Goal: Navigation & Orientation: Find specific page/section

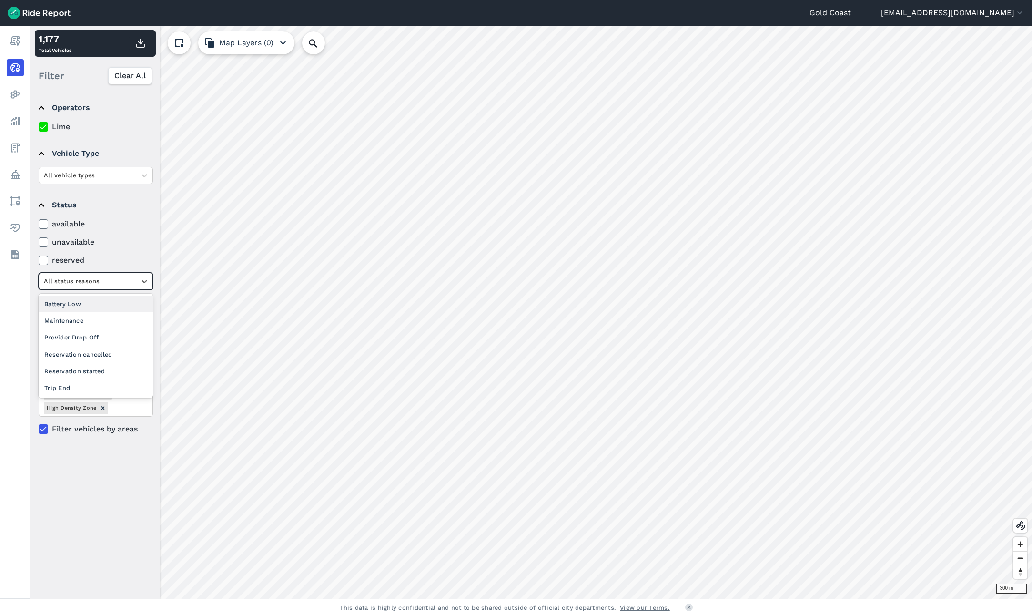
click at [141, 279] on icon at bounding box center [145, 281] width 10 height 10
click at [142, 279] on icon at bounding box center [145, 281] width 10 height 10
click at [279, 40] on icon "button" at bounding box center [282, 42] width 11 height 11
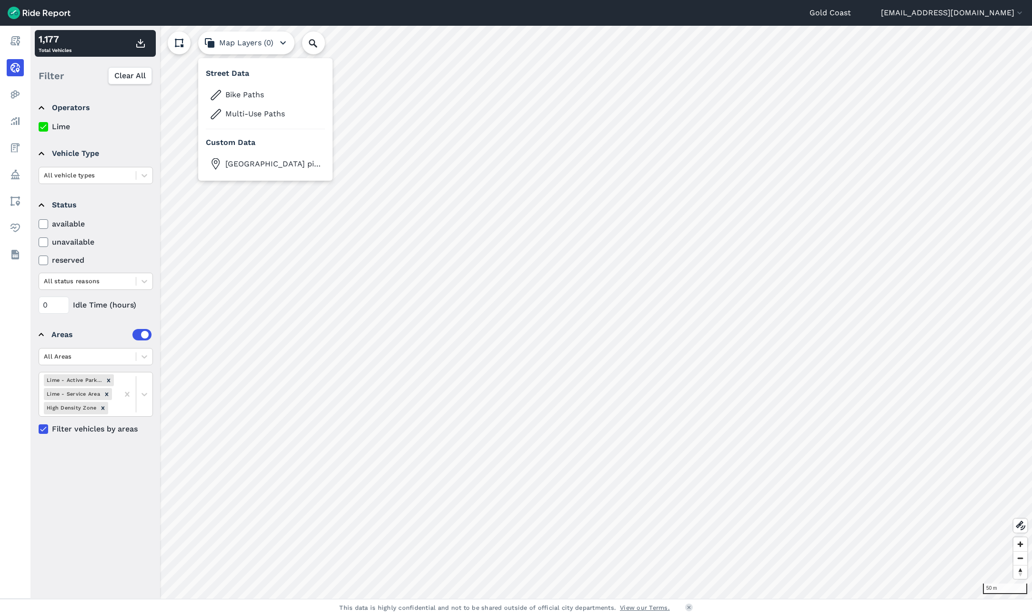
click at [279, 40] on icon "button" at bounding box center [282, 42] width 11 height 11
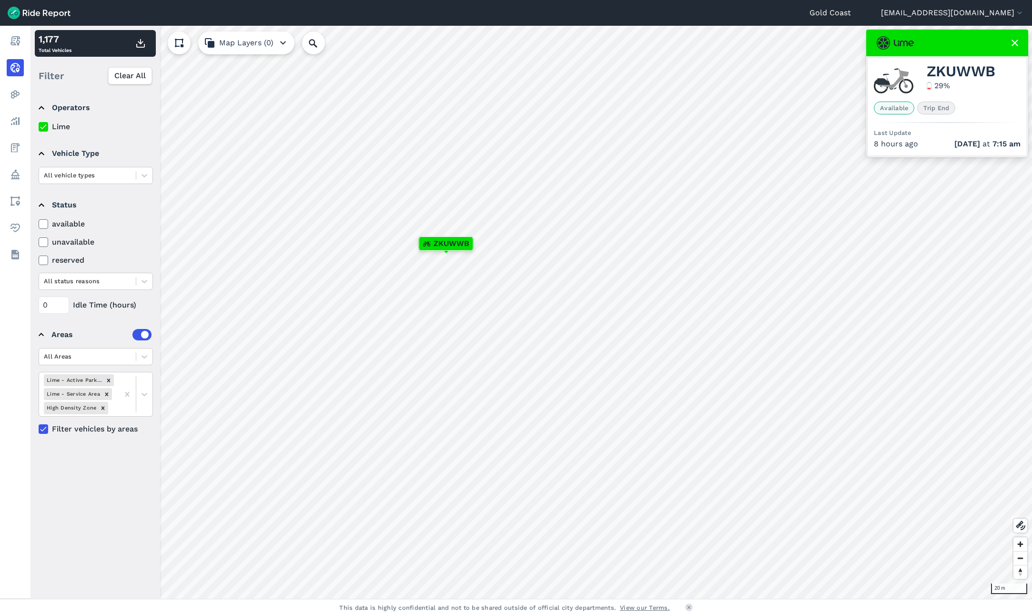
click at [445, 250] on div "ZKUWWB" at bounding box center [446, 243] width 55 height 14
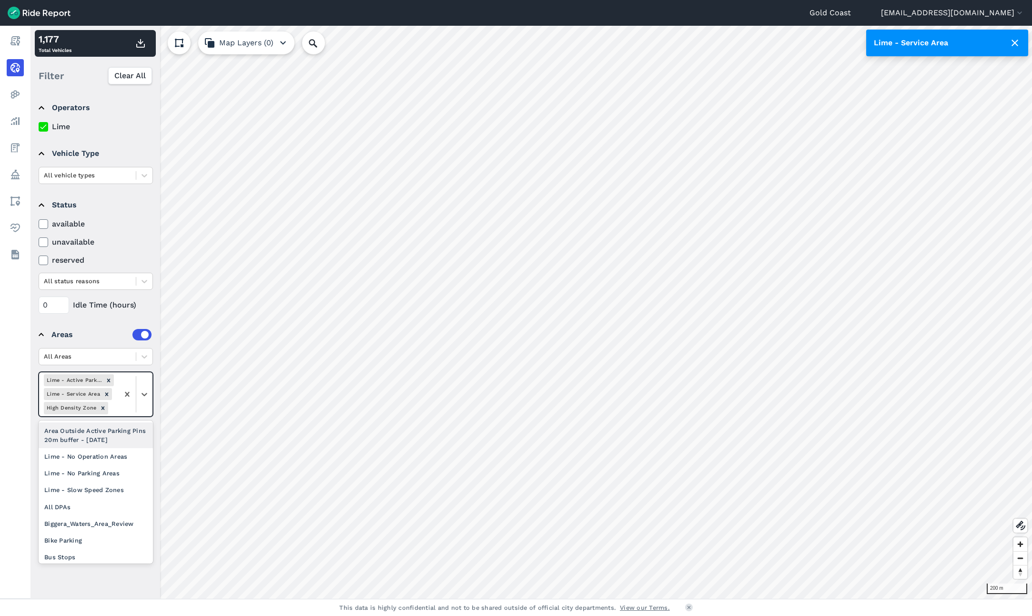
click at [85, 378] on div "Lime - Active Parking Pins 20M Buffer [DATE]" at bounding box center [74, 380] width 60 height 12
click at [93, 437] on div "Area Outside Active Parking Pins 20m buffer - [DATE]" at bounding box center [96, 435] width 114 height 26
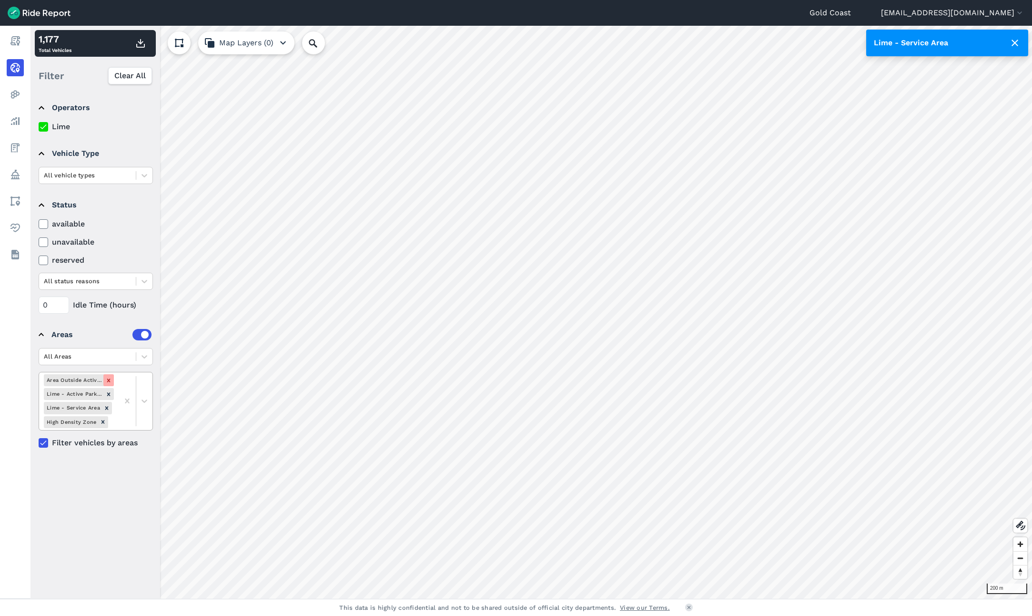
click at [106, 376] on div "Remove Area Outside Active Parking Pins 20m buffer - June 2025" at bounding box center [108, 380] width 10 height 12
click at [641, 14] on div "Gold Coast [EMAIL_ADDRESS][DOMAIN_NAME] Settings Terms Sign Out Report Realtime…" at bounding box center [516, 308] width 1032 height 616
click at [581, 20] on div "Gold Coast [EMAIL_ADDRESS][DOMAIN_NAME] Settings Terms Sign Out Report Realtime…" at bounding box center [516, 308] width 1032 height 616
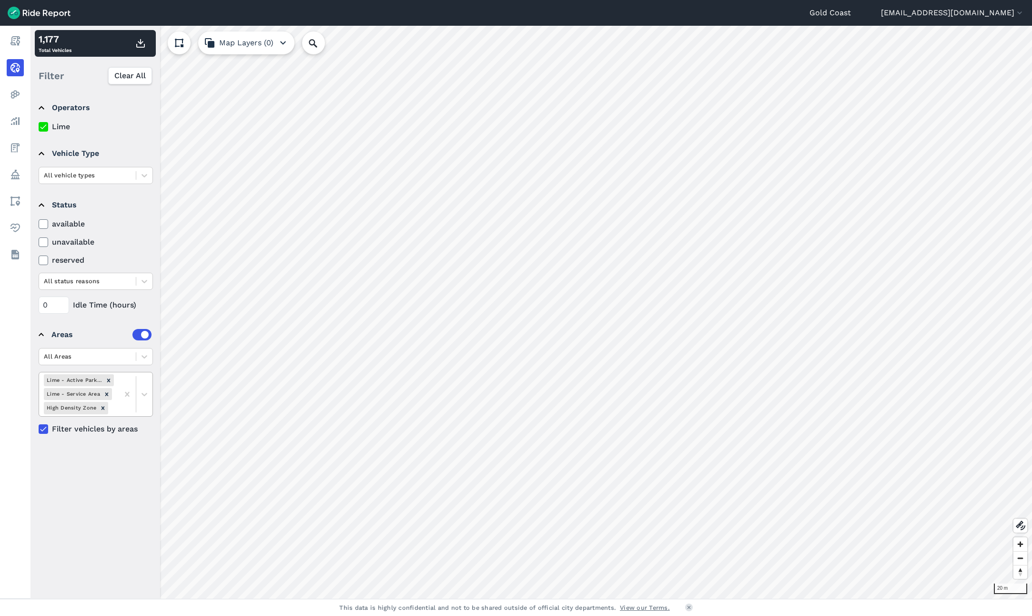
click at [691, 22] on div "Gold Coast [EMAIL_ADDRESS][DOMAIN_NAME] Settings Terms Sign Out Report Realtime…" at bounding box center [516, 308] width 1032 height 616
click at [711, 3] on div "Gold Coast [EMAIL_ADDRESS][DOMAIN_NAME] Settings Terms Sign Out Report Realtime…" at bounding box center [516, 308] width 1032 height 616
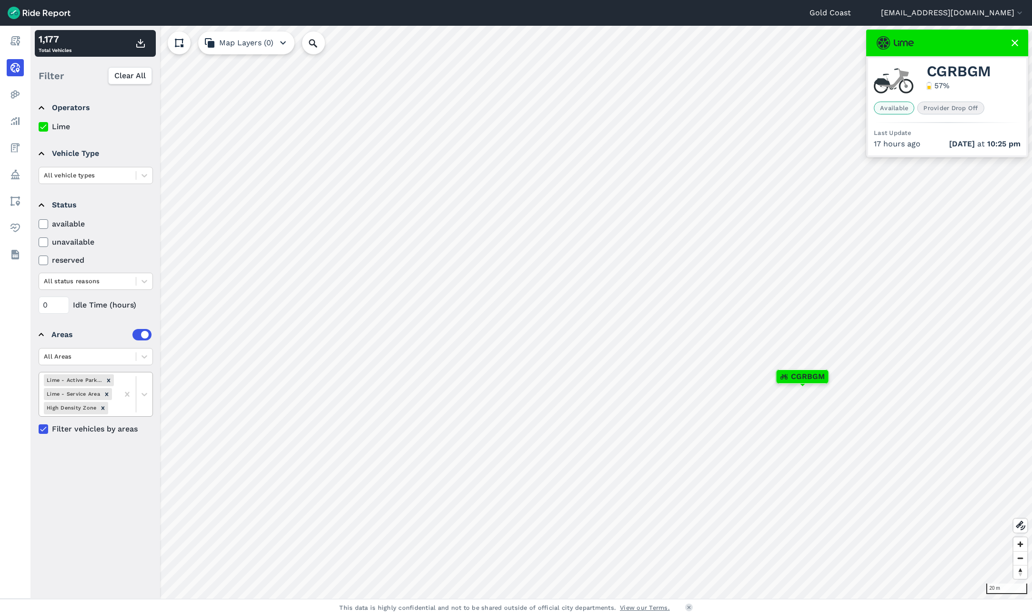
click at [820, 383] on div "CGRBGM" at bounding box center [803, 376] width 52 height 13
click at [607, 0] on html "Gold Coast [EMAIL_ADDRESS][DOMAIN_NAME] Settings Terms Sign Out Report Realtime…" at bounding box center [516, 308] width 1032 height 616
click at [801, 272] on div "UYJLNV" at bounding box center [813, 265] width 49 height 14
click at [744, 615] on html "Gold Coast [EMAIL_ADDRESS][DOMAIN_NAME] Settings Terms Sign Out Report Realtime…" at bounding box center [516, 308] width 1032 height 616
click at [612, 609] on div "Gold Coast [EMAIL_ADDRESS][DOMAIN_NAME] Settings Terms Sign Out Report Realtime…" at bounding box center [516, 308] width 1032 height 616
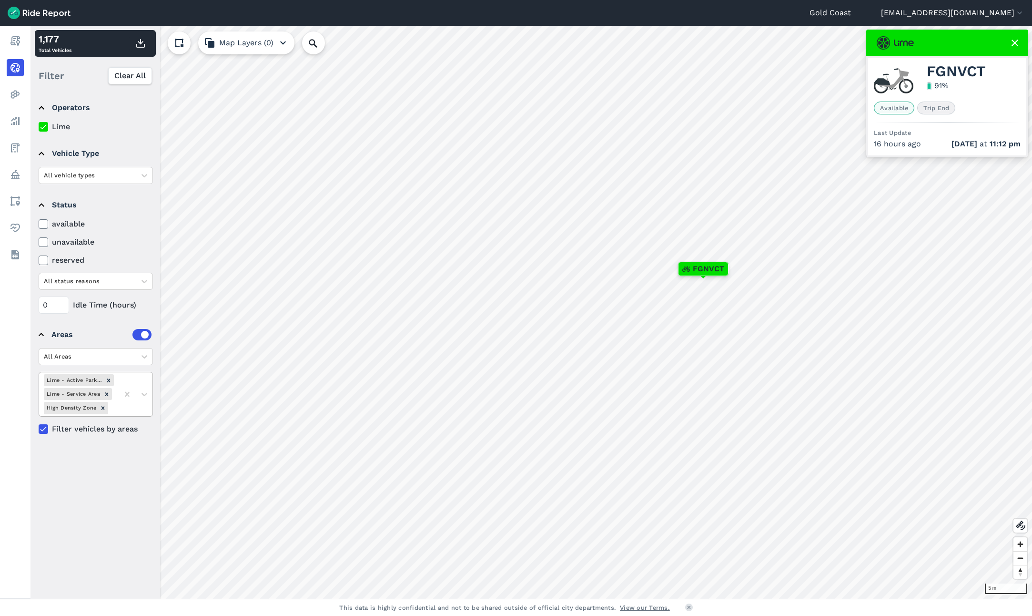
click at [679, 274] on div "FGNVCT" at bounding box center [704, 268] width 50 height 13
click at [634, 147] on div "QUJNHW" at bounding box center [636, 154] width 54 height 14
click at [862, 306] on span "UYEUNR" at bounding box center [865, 302] width 31 height 11
click at [516, 615] on html "Gold Coast [EMAIL_ADDRESS][DOMAIN_NAME] Settings Terms Sign Out Report Realtime…" at bounding box center [516, 308] width 1032 height 616
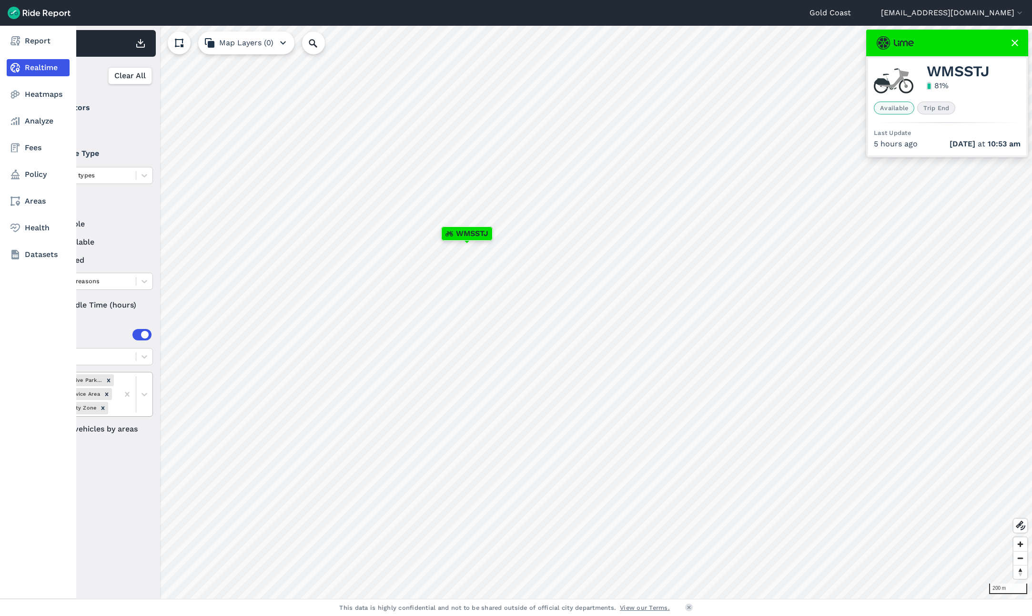
drag, startPoint x: 19, startPoint y: 41, endPoint x: 74, endPoint y: 56, distance: 56.9
click at [19, 41] on use at bounding box center [15, 41] width 10 height 10
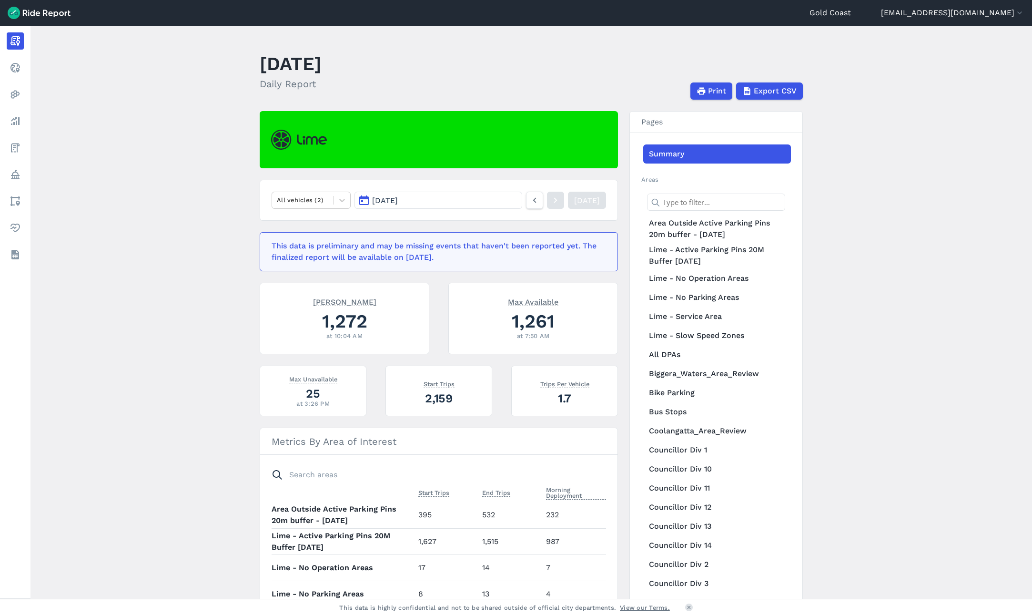
click at [501, 200] on button "[DATE]" at bounding box center [439, 200] width 168 height 17
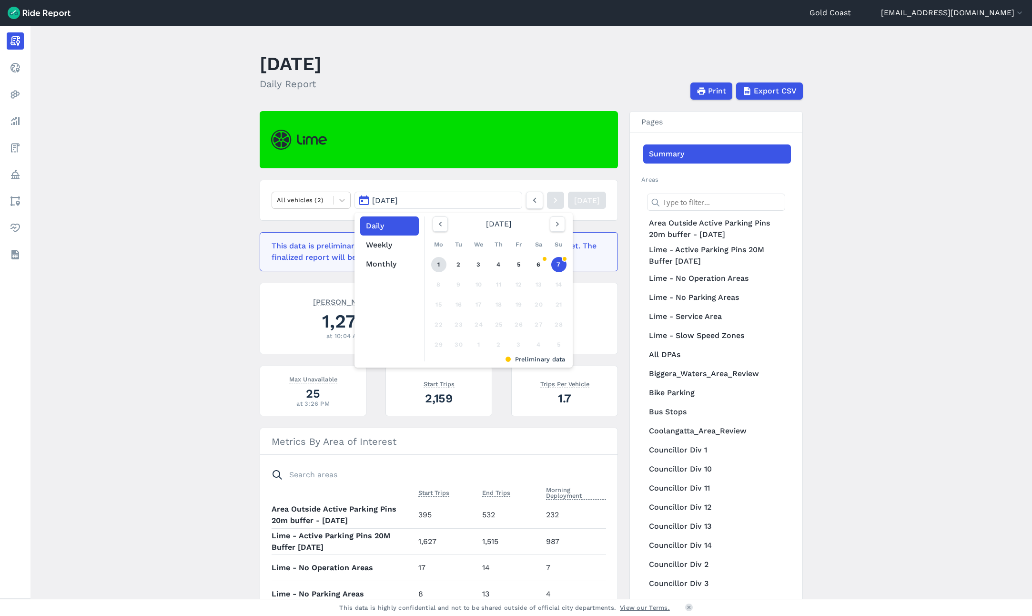
click at [438, 265] on link "1" at bounding box center [438, 264] width 15 height 15
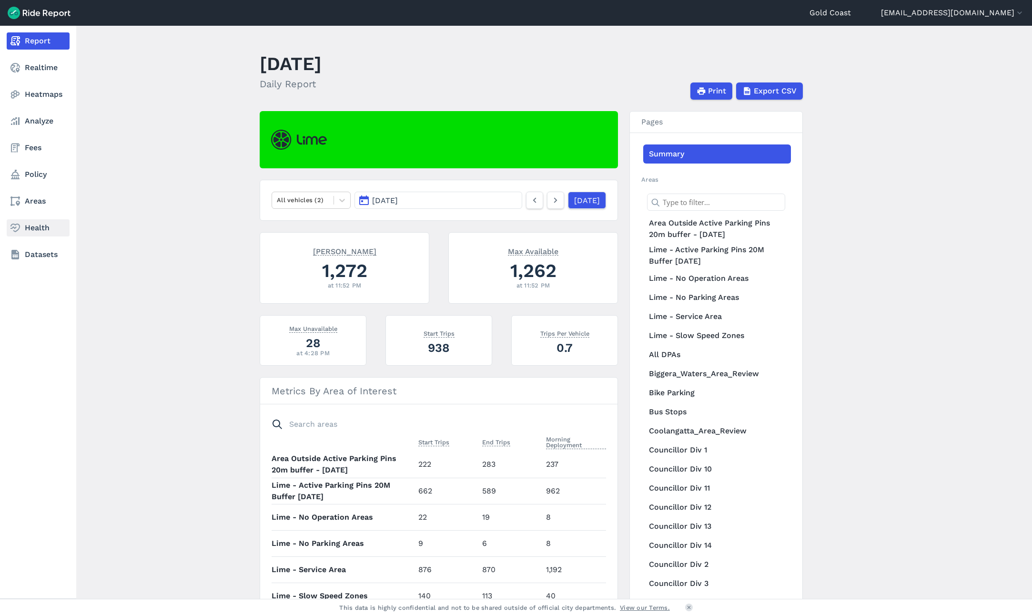
click at [28, 226] on link "Health" at bounding box center [38, 227] width 63 height 17
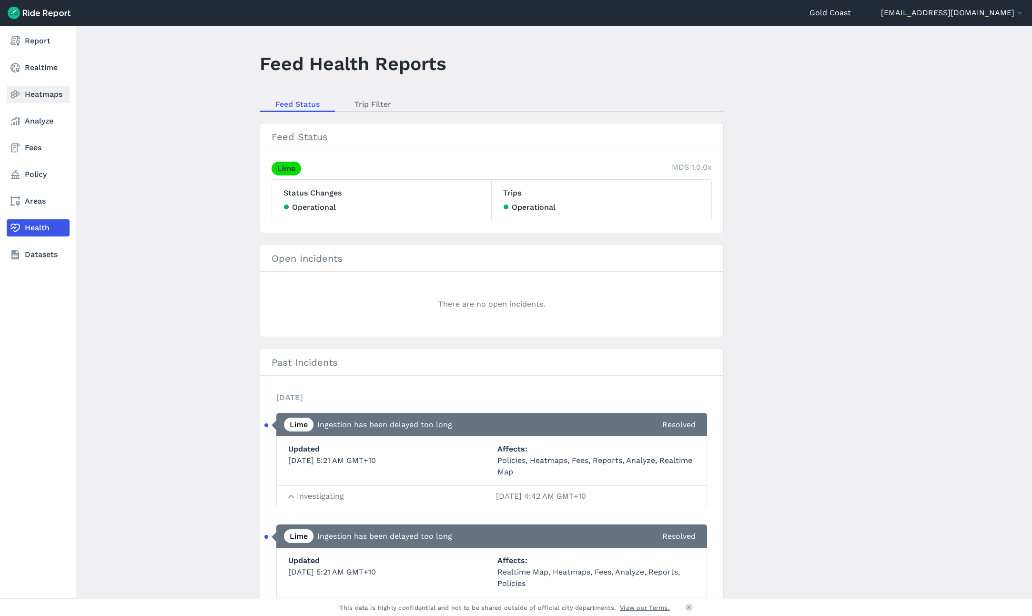
click at [26, 100] on link "Heatmaps" at bounding box center [38, 94] width 63 height 17
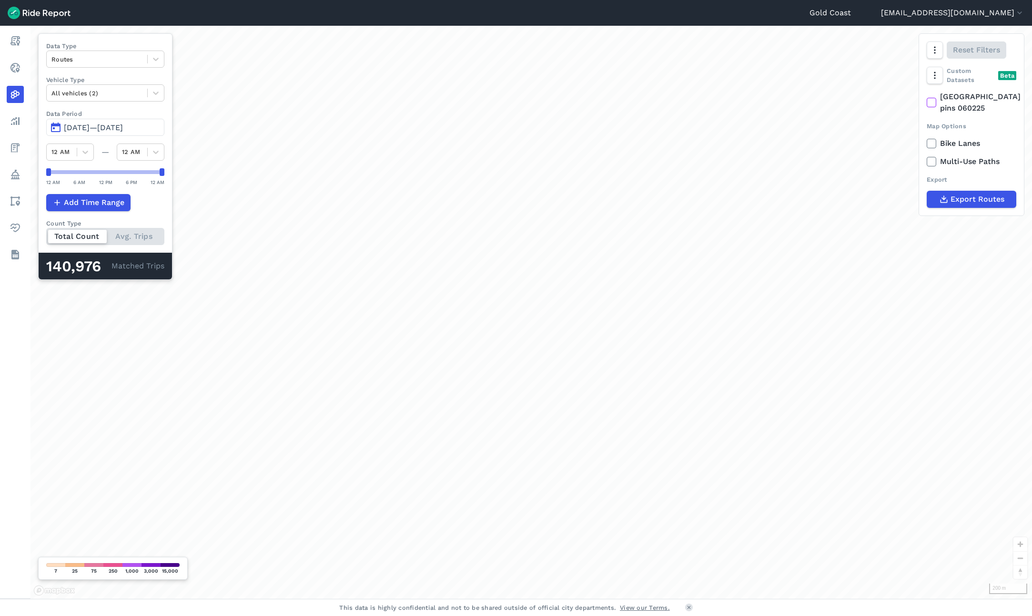
click at [564, 83] on div "200 m Data Type Routes Vehicle Type All vehicles (2) Data Period Jun 8, 2025—[D…" at bounding box center [531, 312] width 1002 height 573
